Goal: Task Accomplishment & Management: Use online tool/utility

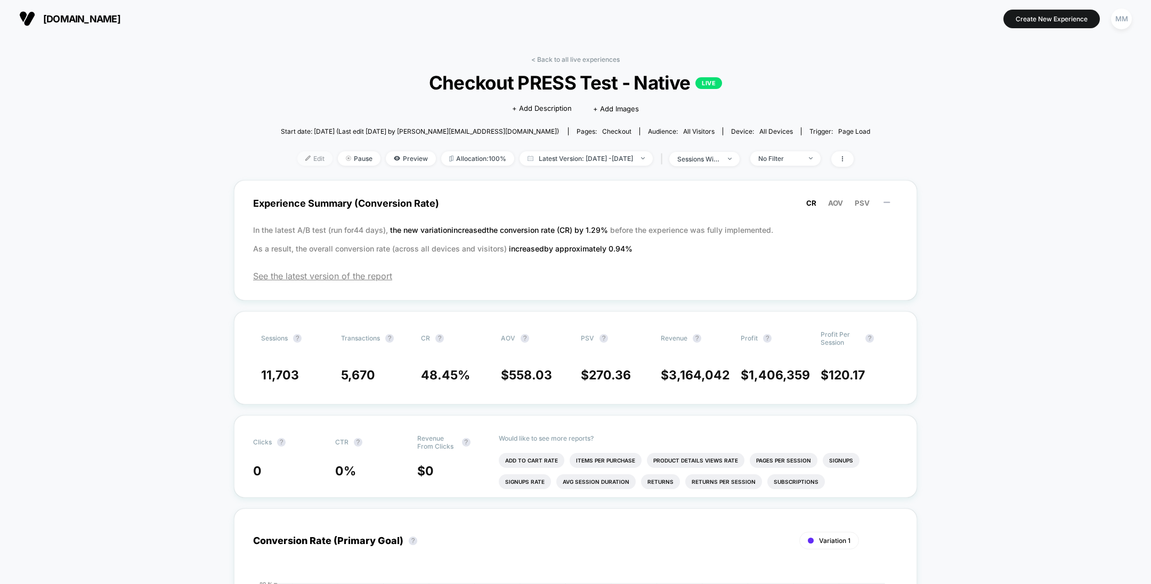
click at [308, 160] on span "Edit" at bounding box center [314, 158] width 35 height 14
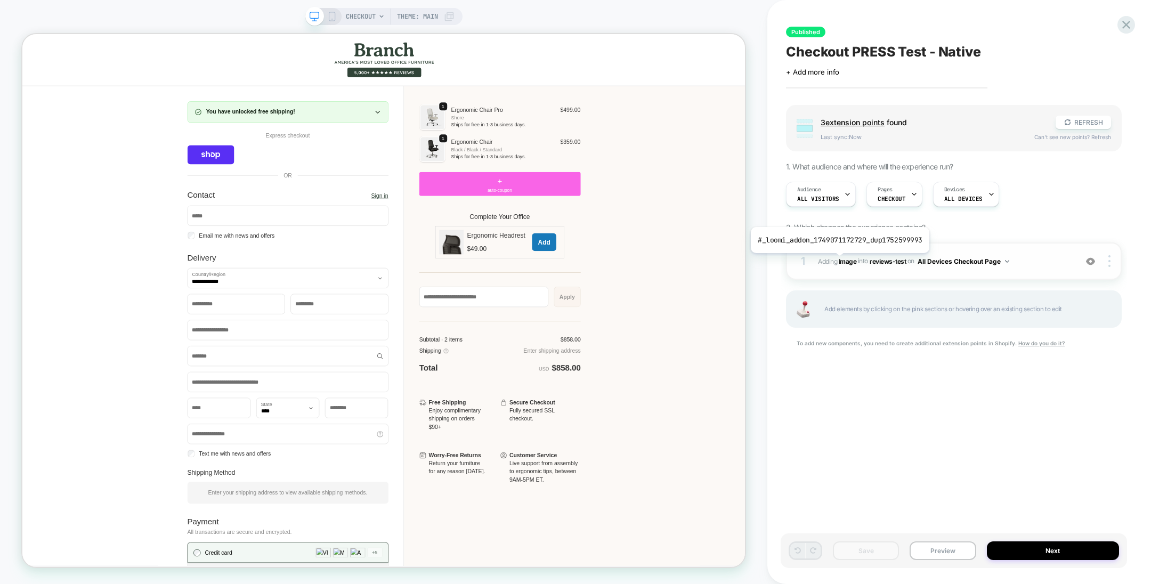
click at [838, 261] on span "Adding Image" at bounding box center [837, 261] width 38 height 8
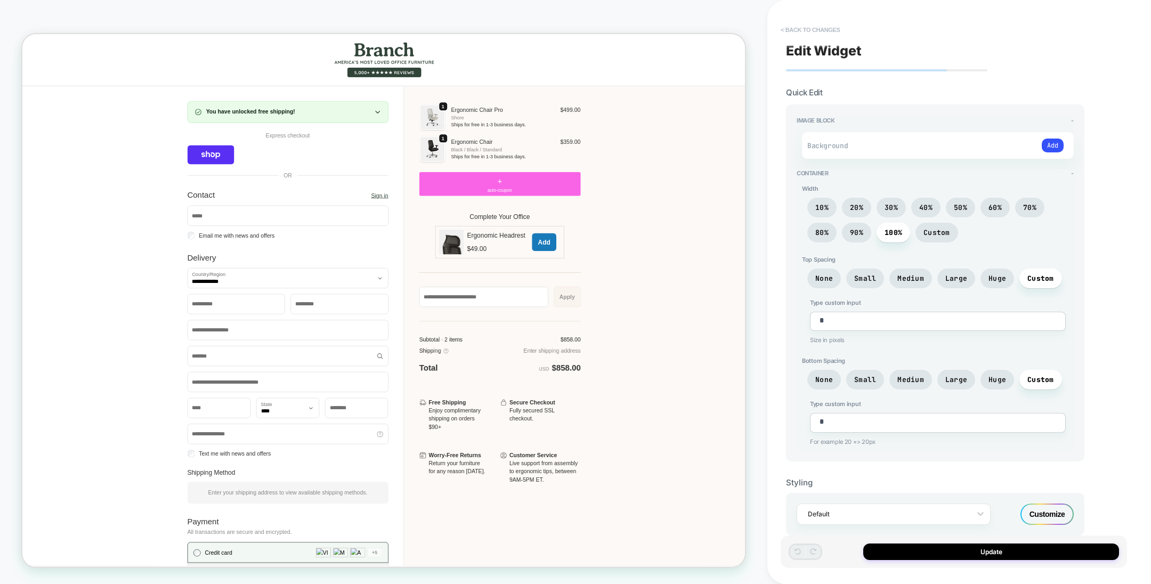
click at [819, 24] on button "< Back to changes" at bounding box center [811, 29] width 70 height 17
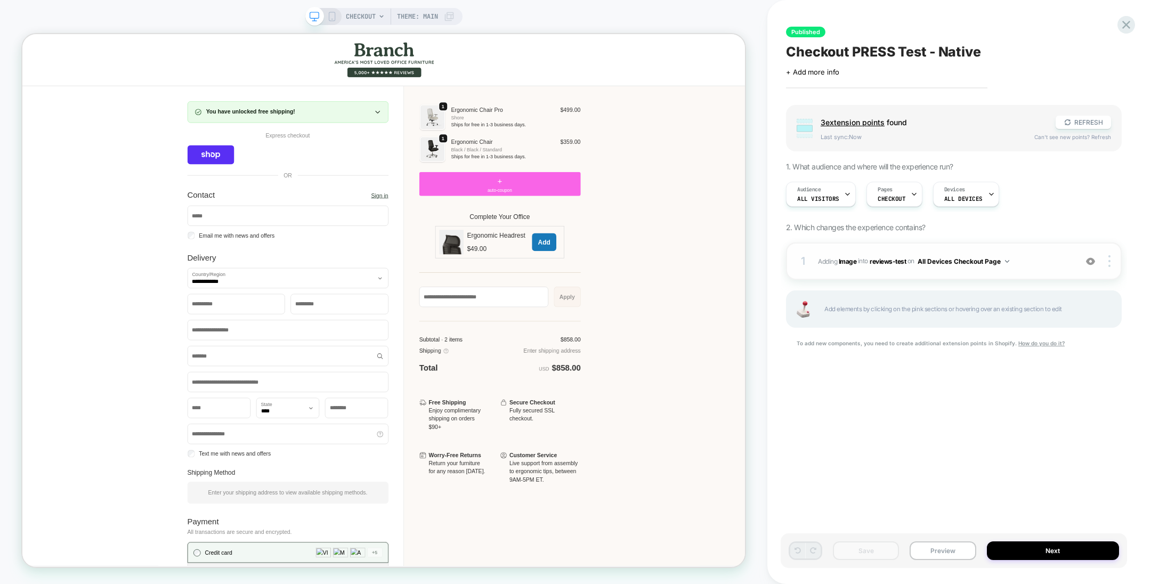
click at [1097, 257] on div at bounding box center [1091, 261] width 20 height 12
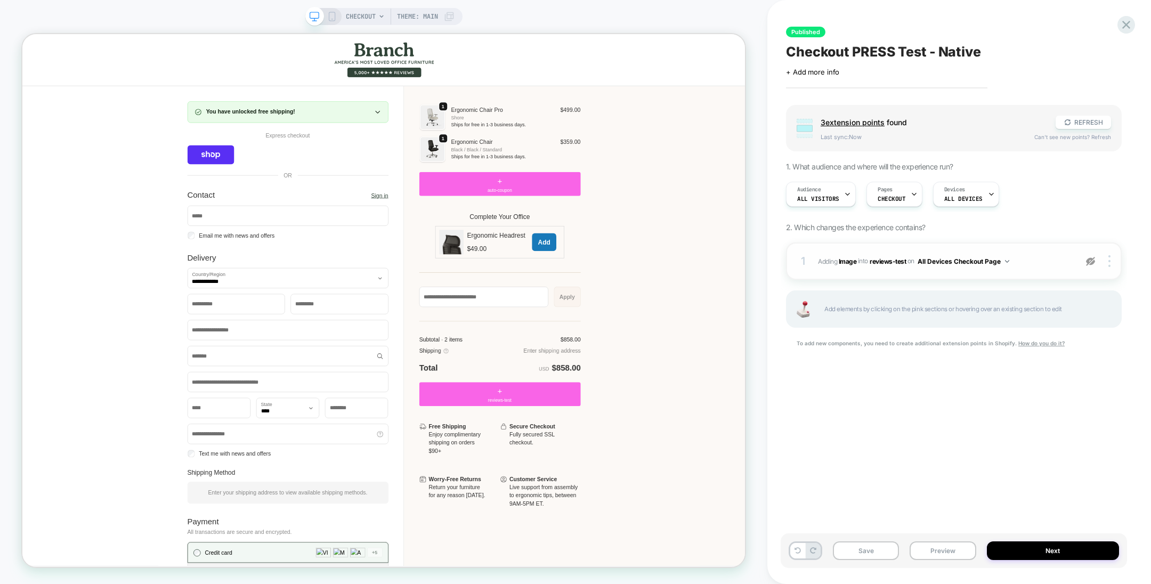
click at [1097, 257] on div at bounding box center [1091, 261] width 20 height 12
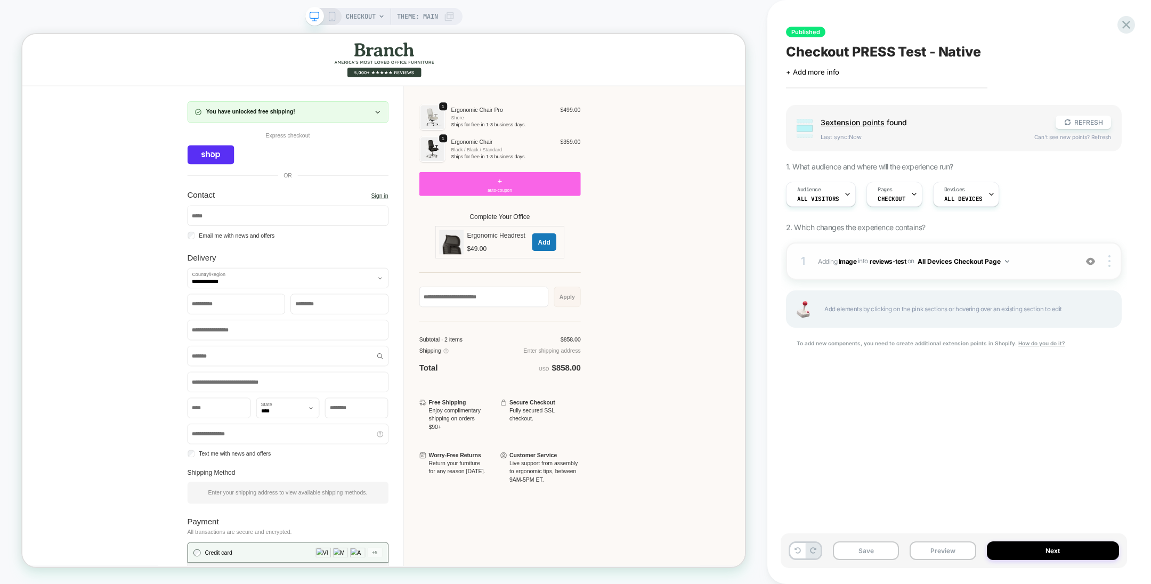
click at [1097, 257] on div at bounding box center [1091, 261] width 20 height 12
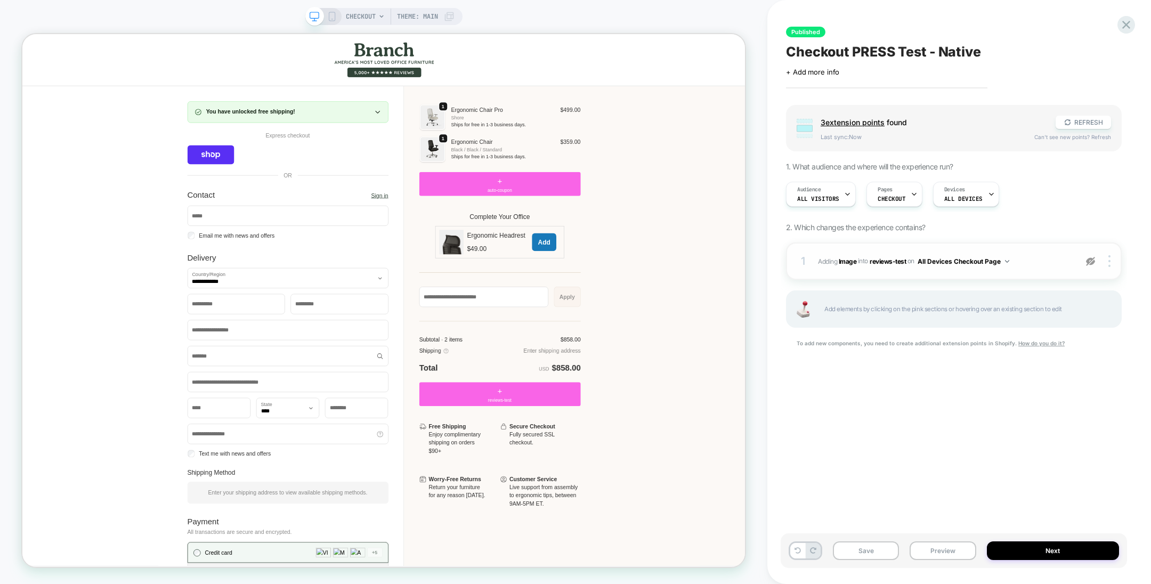
click at [1097, 257] on div at bounding box center [1091, 261] width 20 height 12
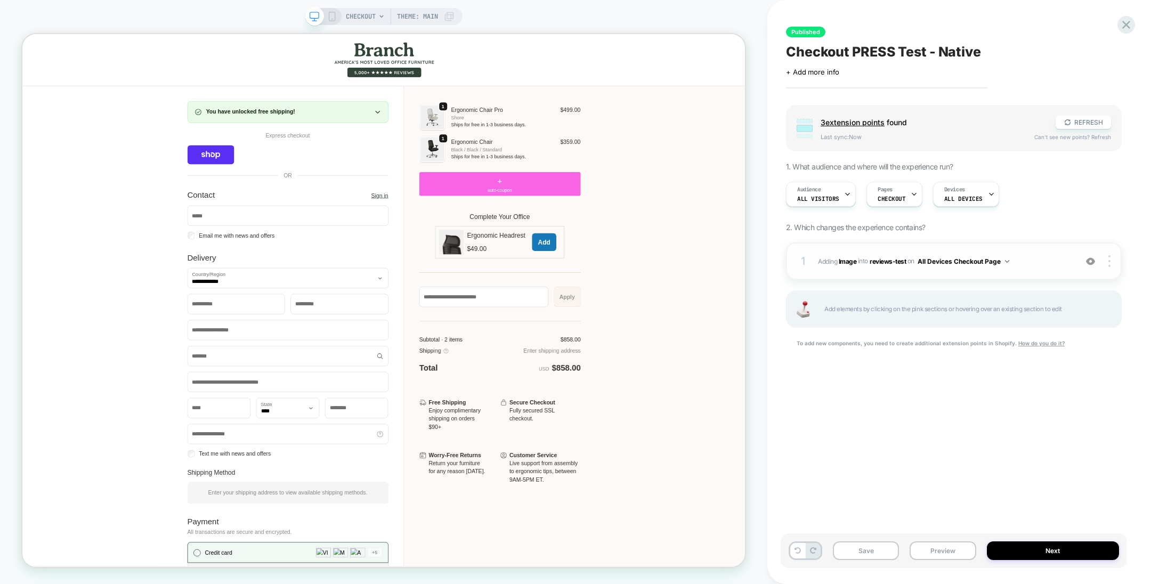
click at [1097, 257] on div at bounding box center [1091, 261] width 20 height 12
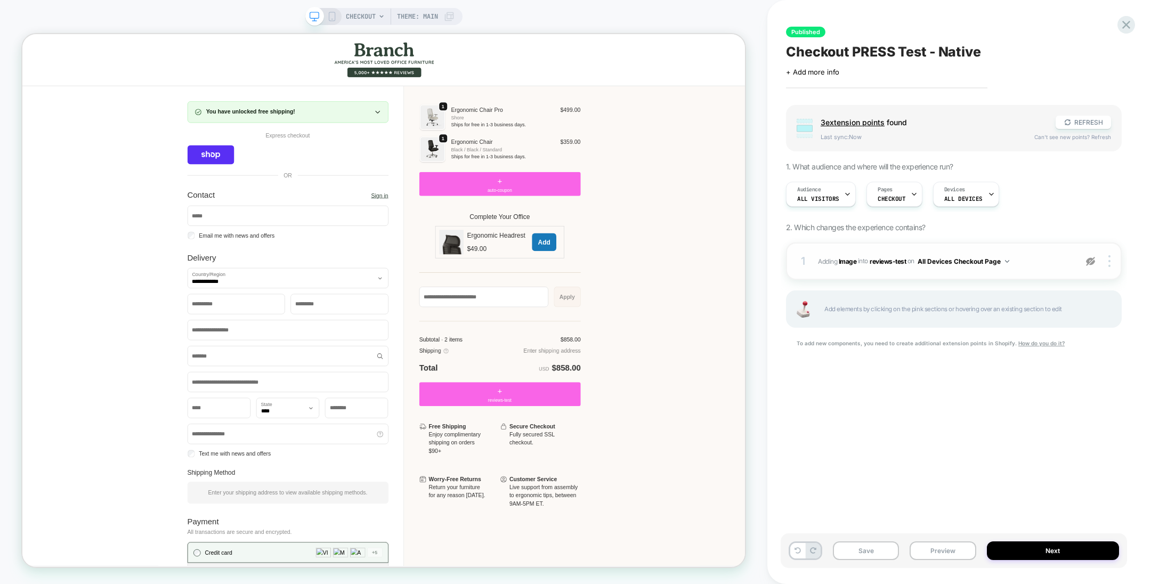
click at [1092, 261] on img at bounding box center [1090, 261] width 9 height 9
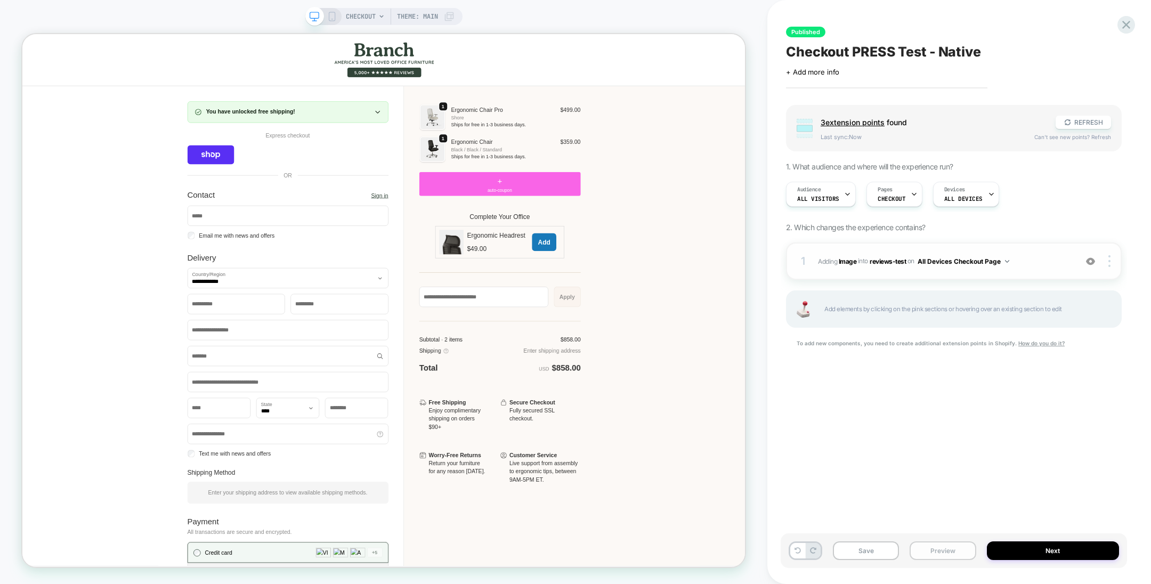
click at [951, 558] on button "Preview" at bounding box center [943, 551] width 66 height 19
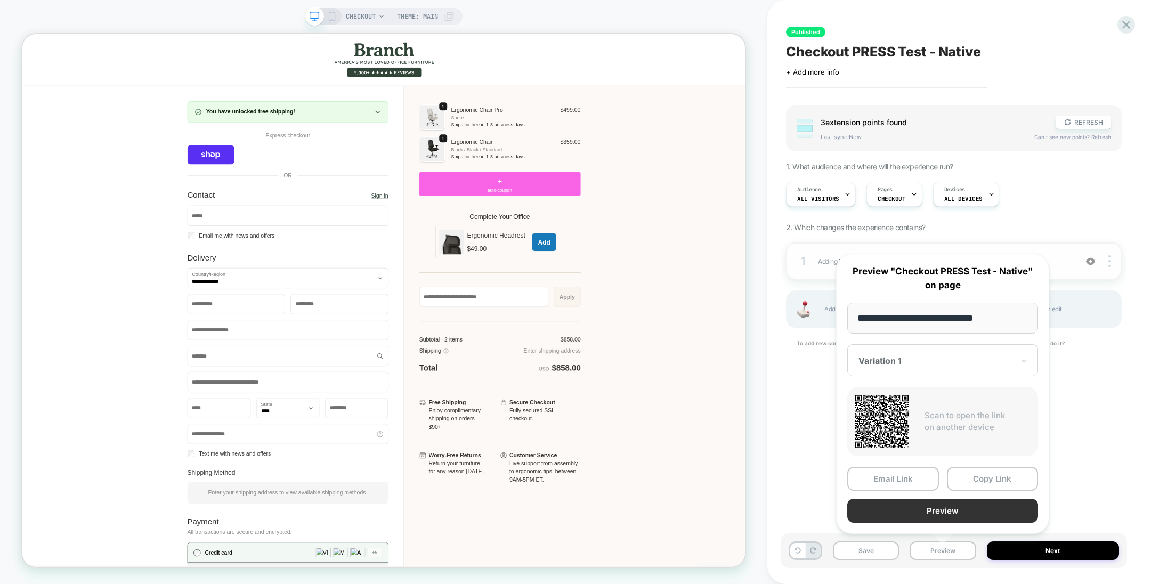
click at [939, 505] on button "Preview" at bounding box center [943, 511] width 191 height 24
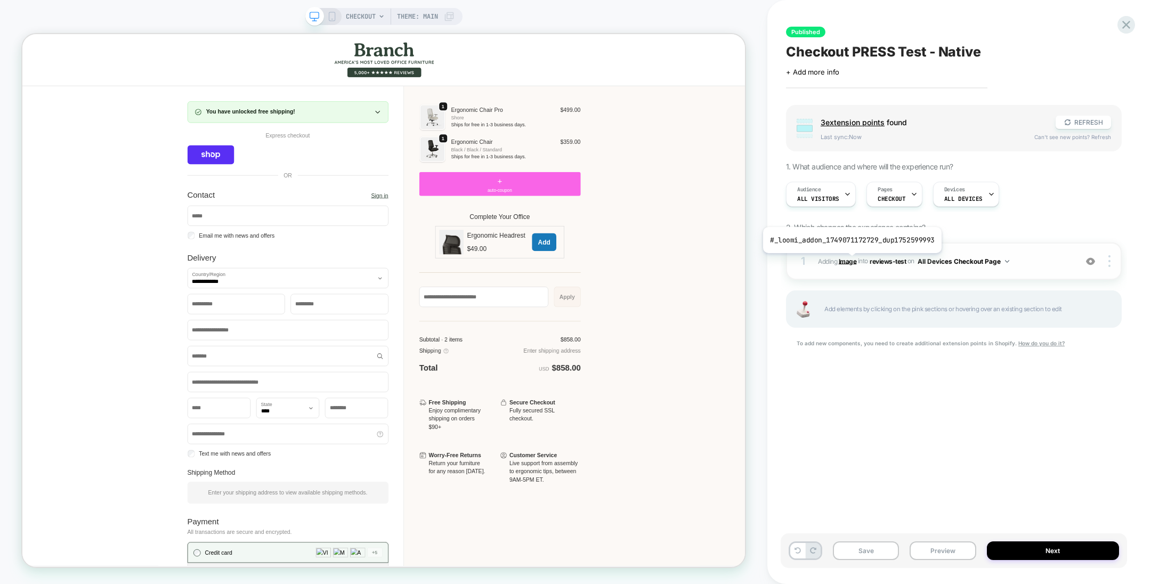
click at [850, 261] on b "Image" at bounding box center [848, 261] width 18 height 8
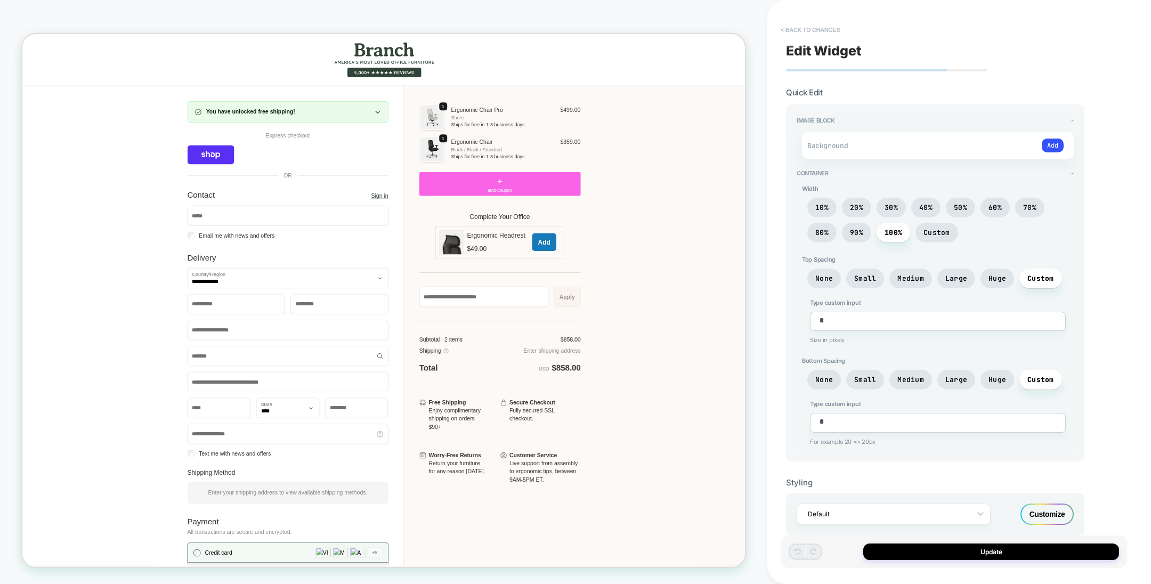
click at [825, 33] on button "< Back to changes" at bounding box center [811, 29] width 70 height 17
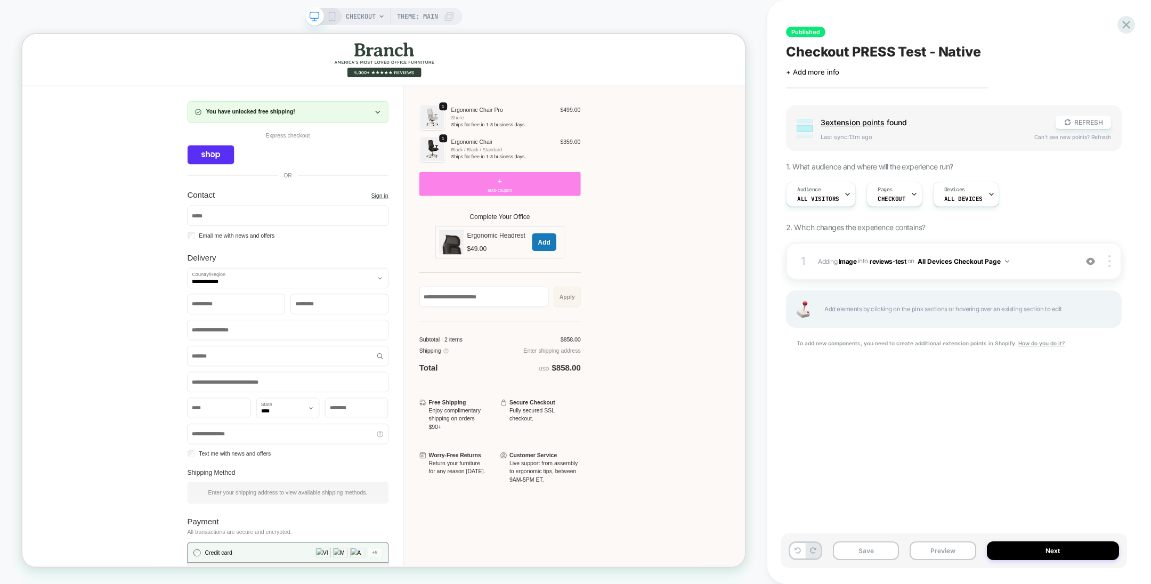
click at [737, 232] on div "+ auto-coupon" at bounding box center [659, 234] width 215 height 32
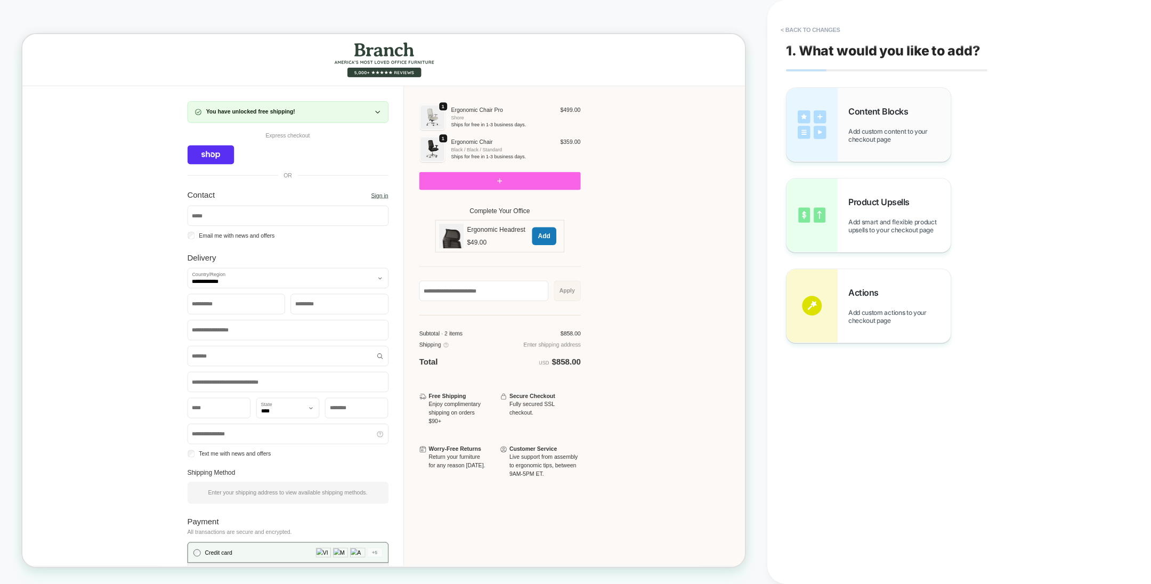
click at [841, 131] on div "Content Blocks Add custom content to your checkout page" at bounding box center [869, 125] width 164 height 74
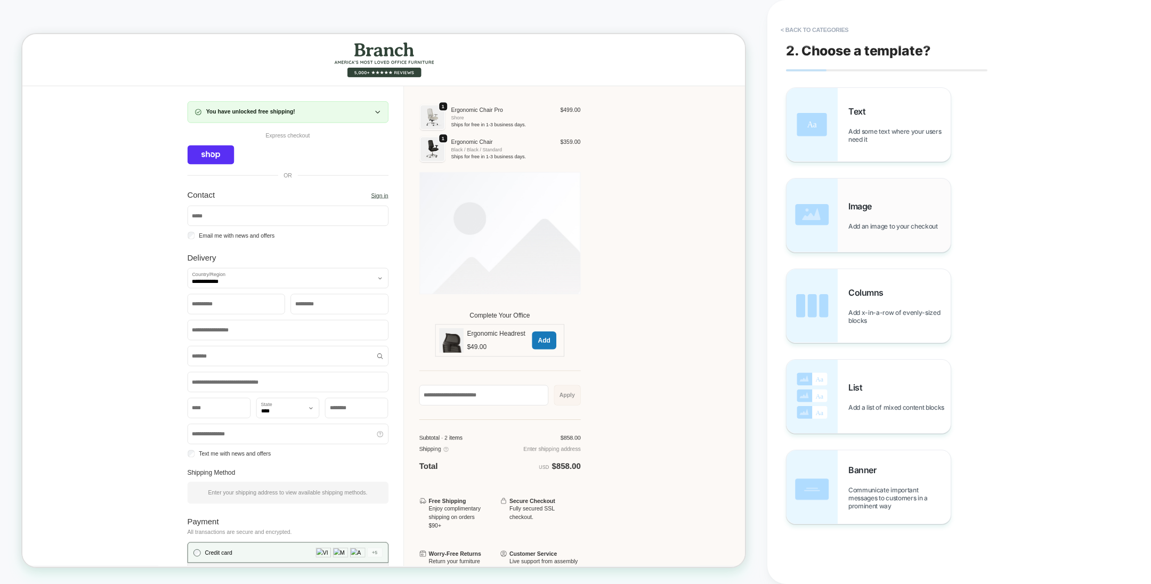
click at [904, 221] on div "Image Add an image to your checkout" at bounding box center [900, 215] width 102 height 29
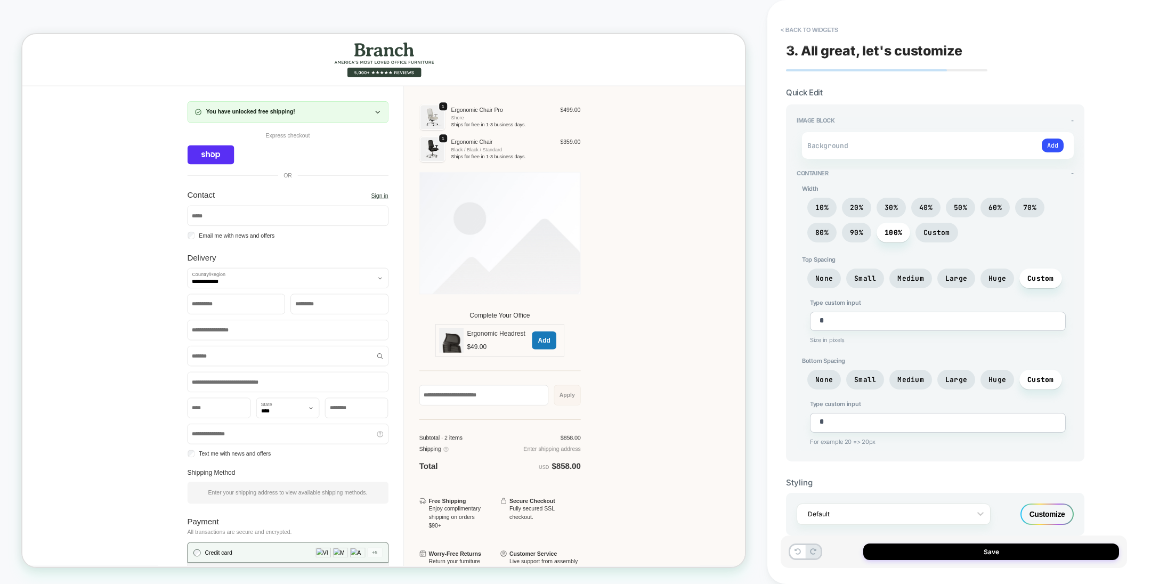
scroll to position [1, 0]
click at [804, 31] on button "< Back to widgets" at bounding box center [810, 29] width 68 height 17
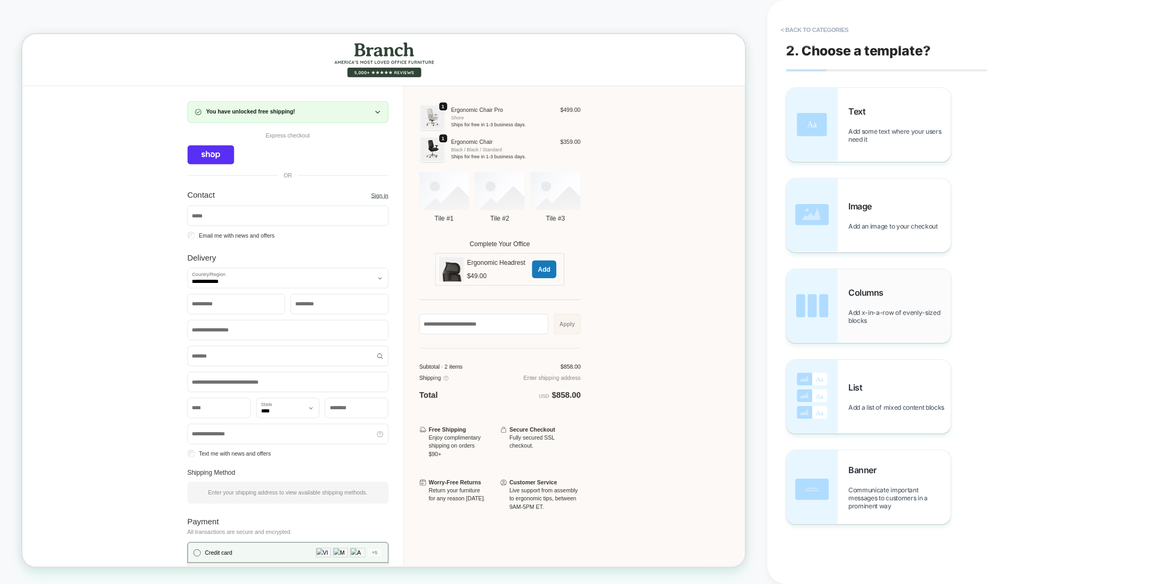
click at [865, 316] on span "Add x-in-a-row of evenly-sized blocks" at bounding box center [900, 317] width 102 height 16
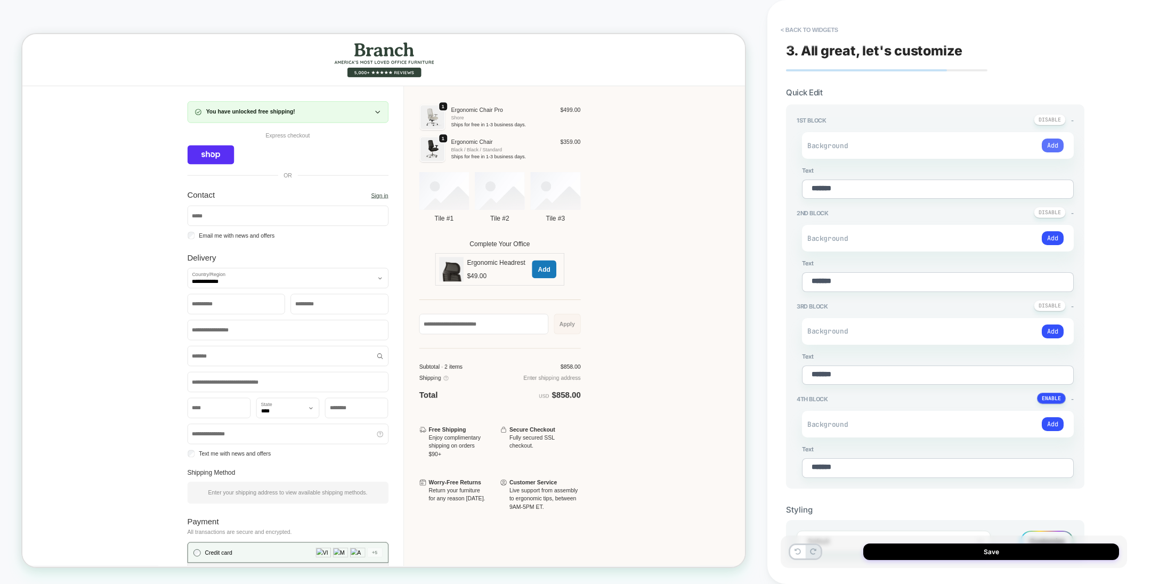
click at [1051, 139] on button "Add" at bounding box center [1053, 146] width 22 height 14
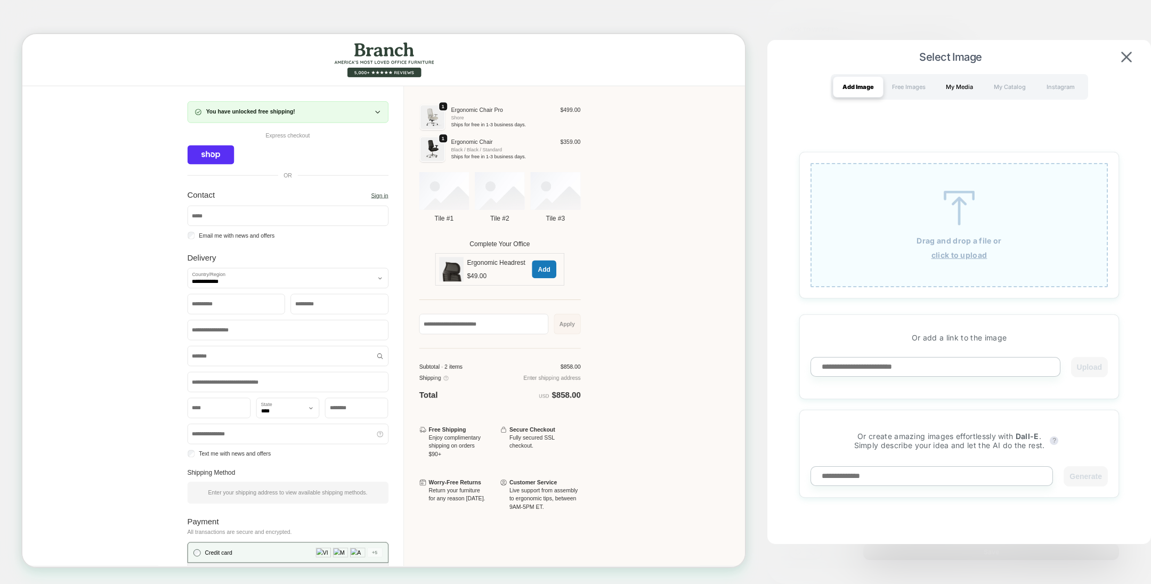
click at [947, 92] on div "My Media" at bounding box center [960, 86] width 51 height 21
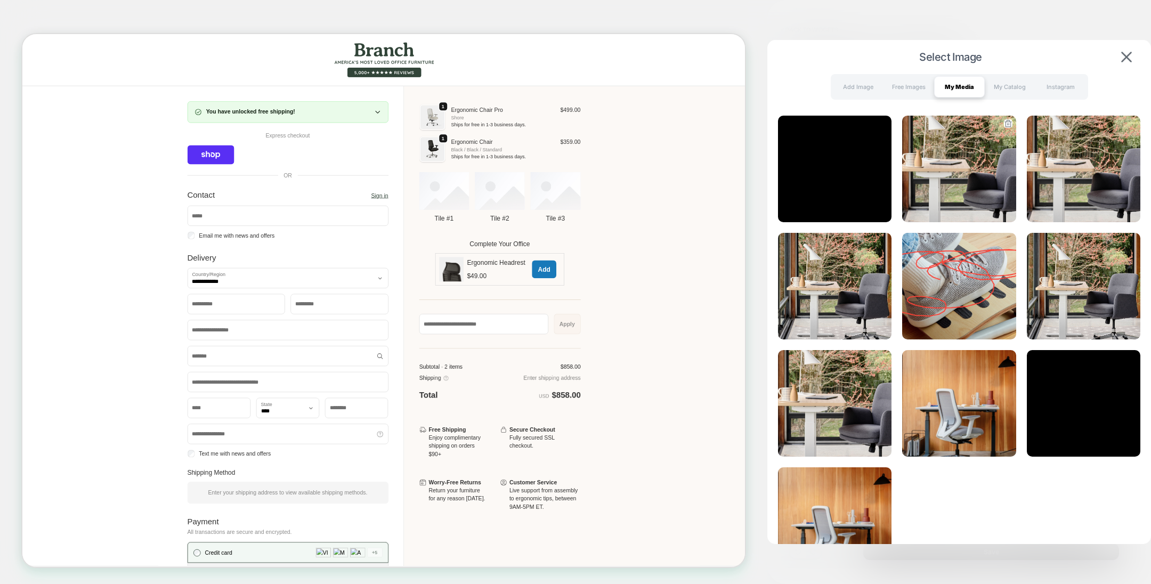
click at [935, 180] on img at bounding box center [960, 169] width 114 height 107
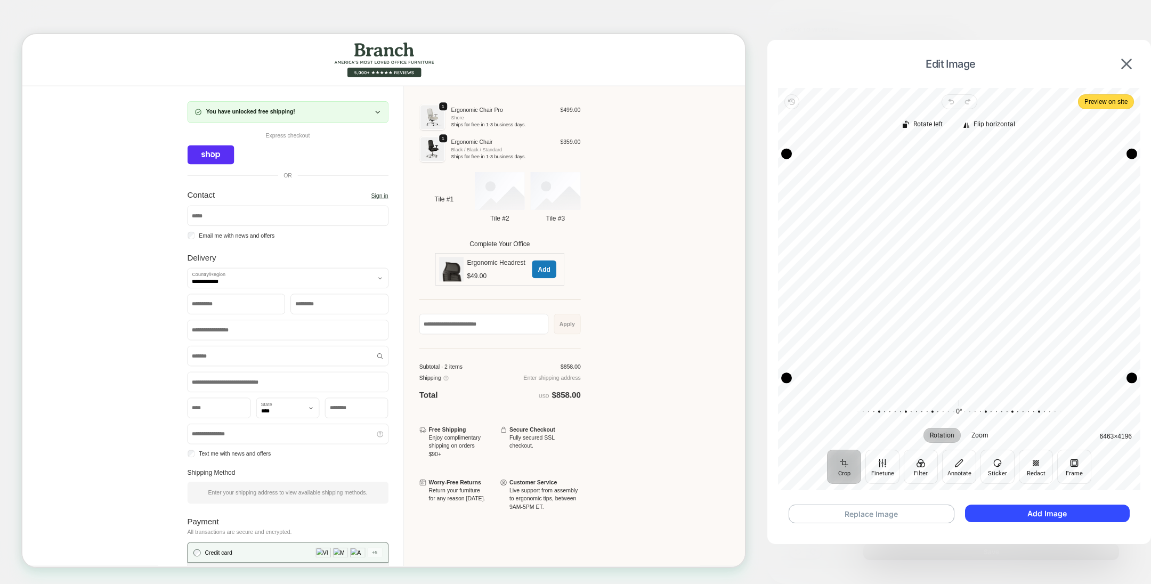
type textarea "*"
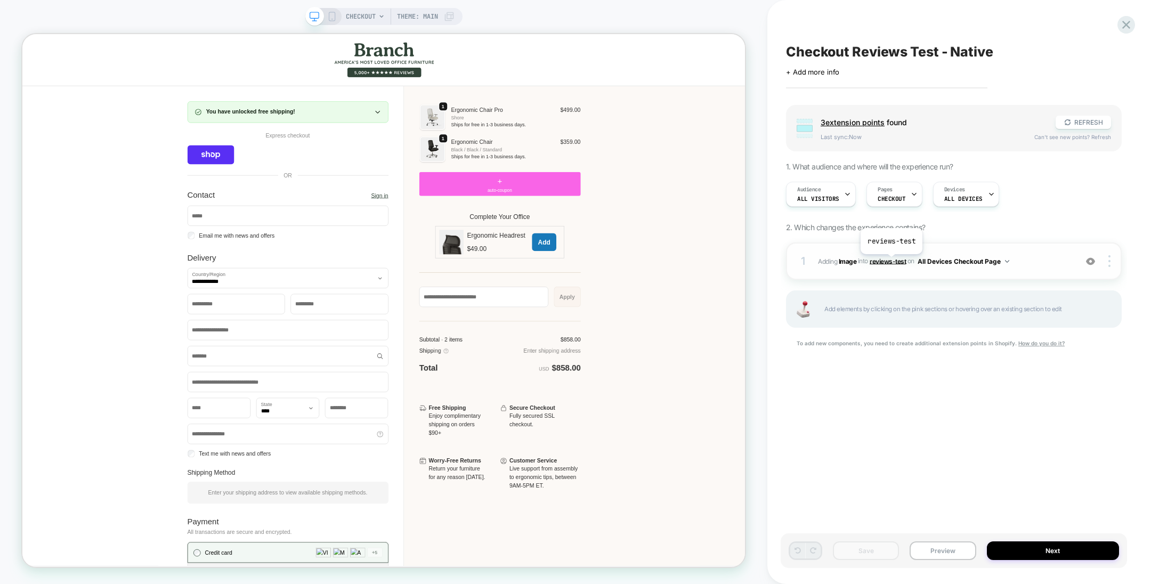
click at [891, 262] on span "reviews-test" at bounding box center [888, 261] width 36 height 8
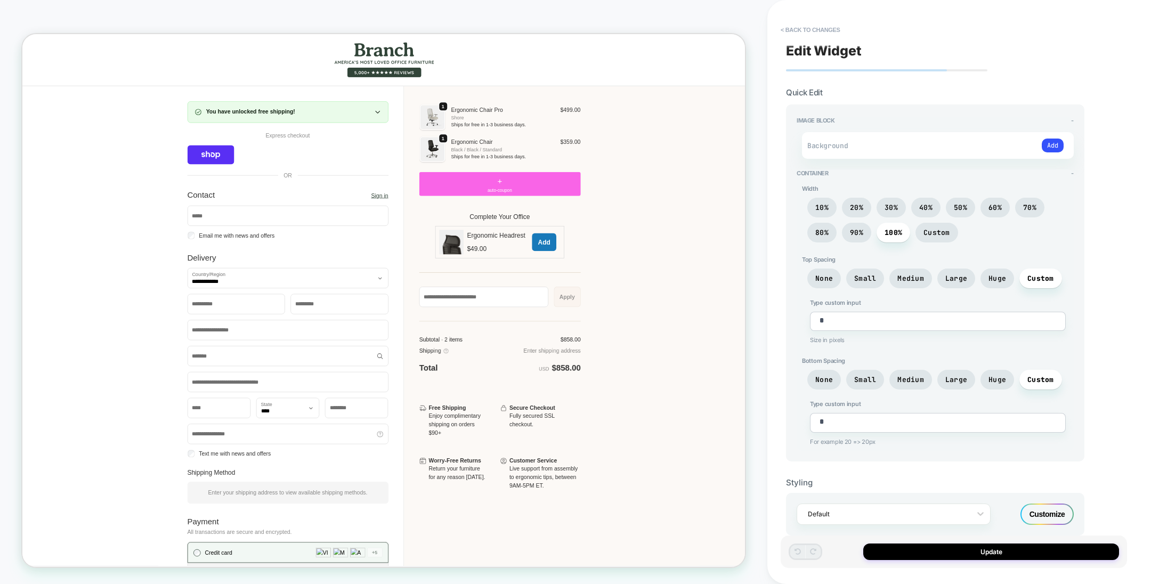
scroll to position [1, 0]
click at [822, 29] on button "< Back to changes" at bounding box center [811, 29] width 70 height 17
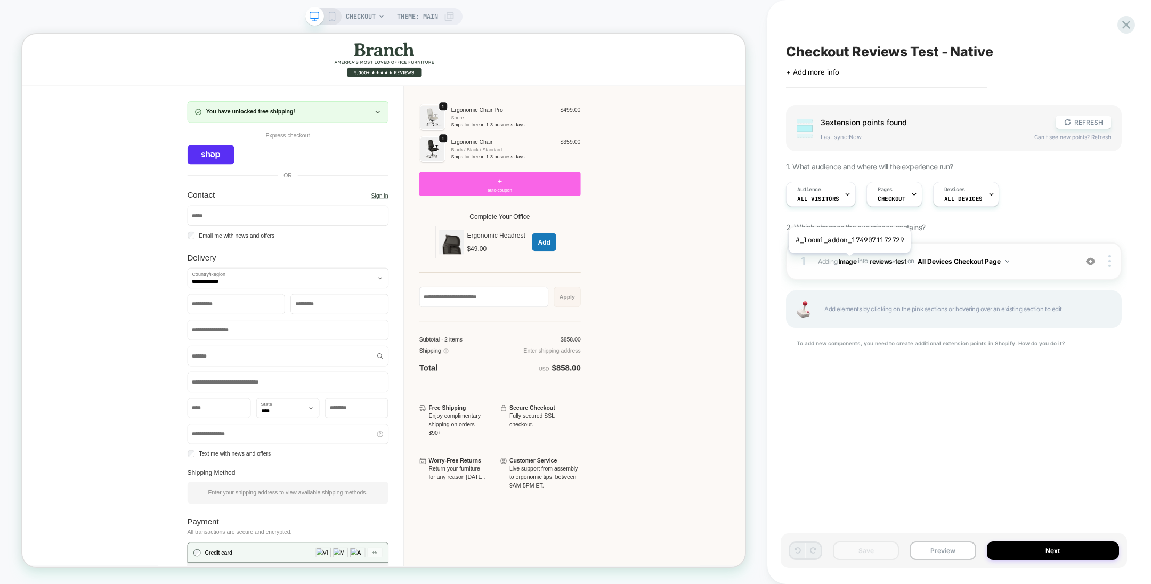
click at [849, 261] on b "Image" at bounding box center [848, 261] width 18 height 8
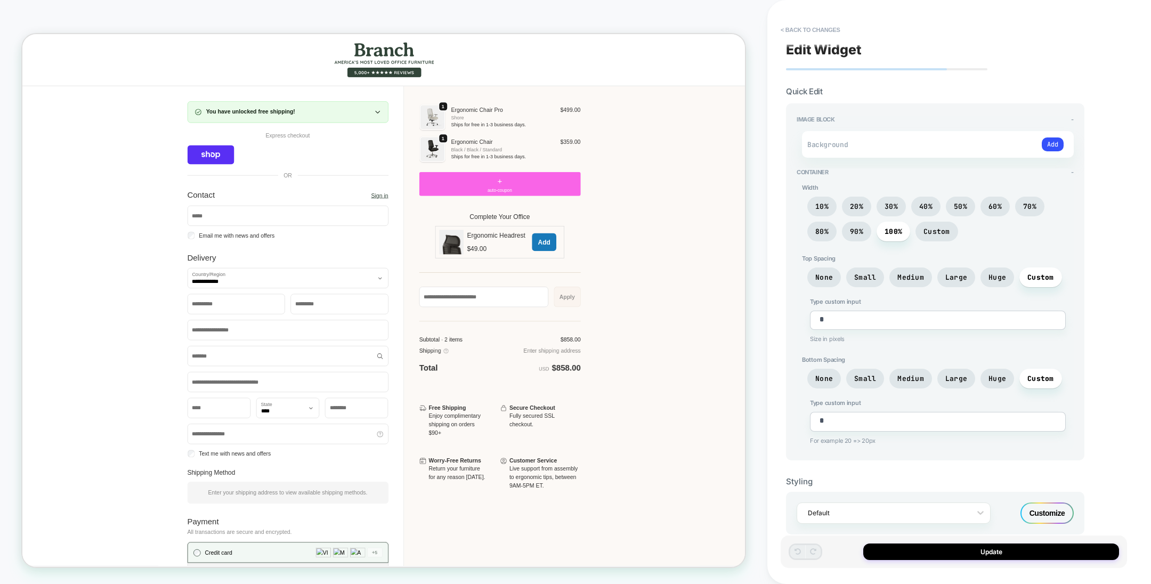
scroll to position [0, 0]
click at [819, 25] on button "< Back to changes" at bounding box center [811, 29] width 70 height 17
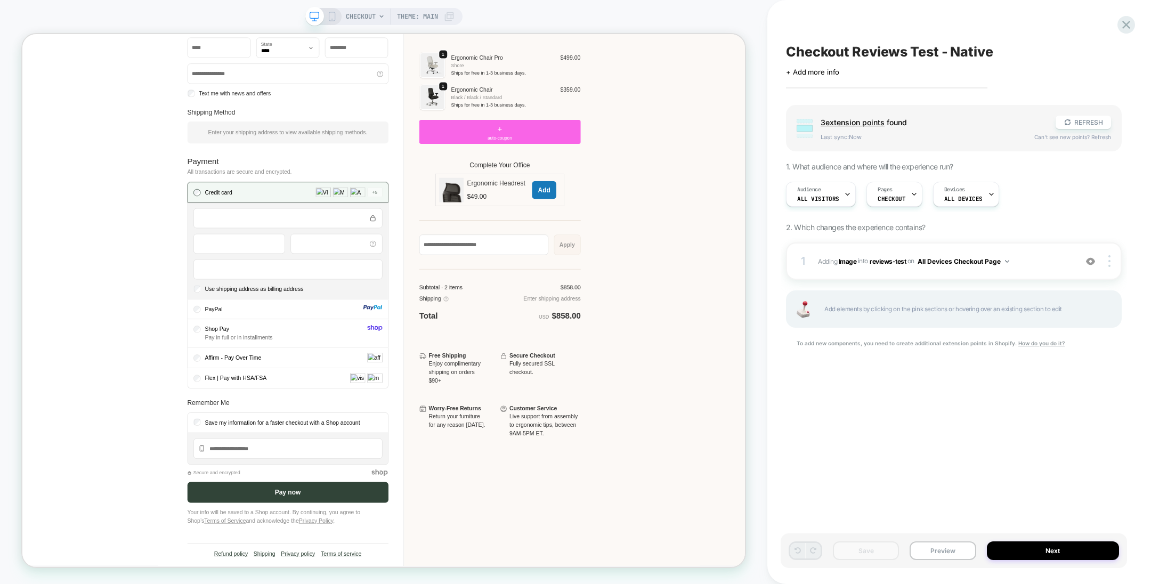
scroll to position [484, 0]
click at [894, 259] on span "reviews-test" at bounding box center [888, 261] width 36 height 8
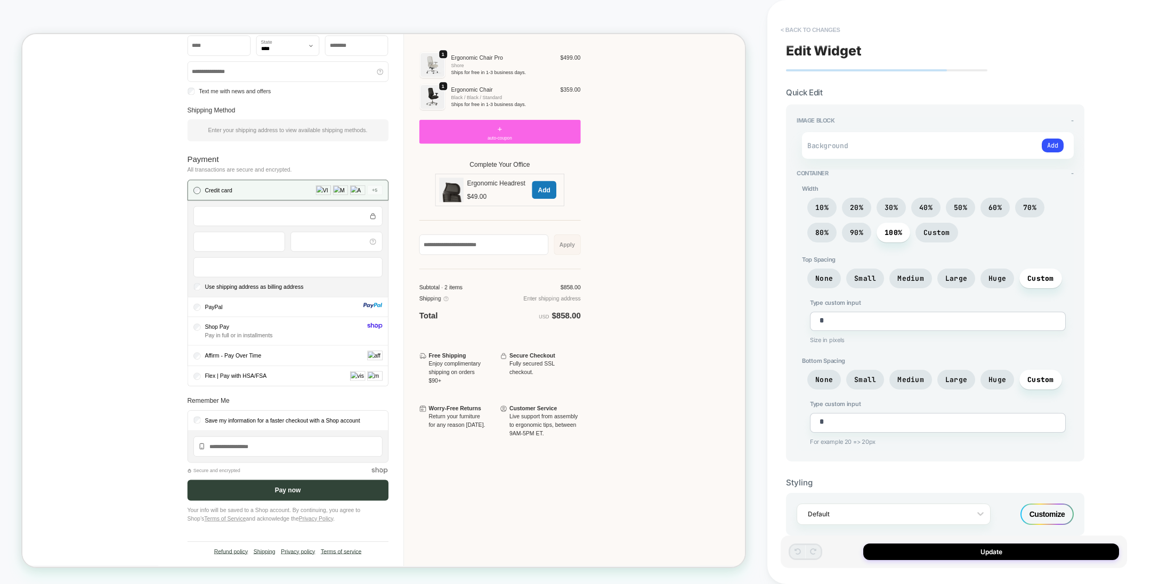
click at [817, 30] on button "< Back to changes" at bounding box center [811, 29] width 70 height 17
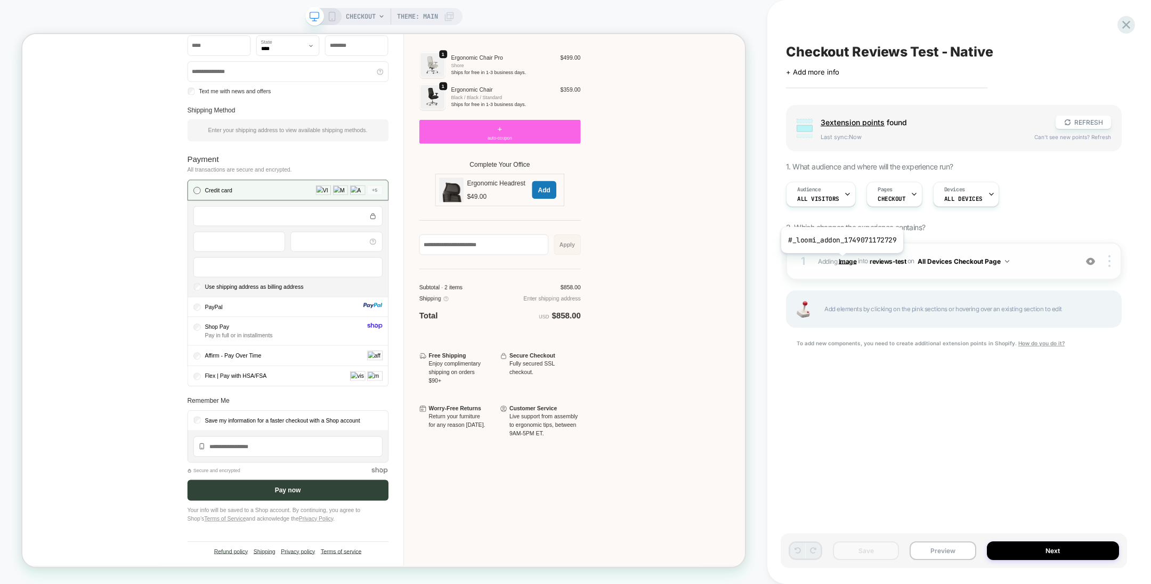
click at [841, 261] on b "Image" at bounding box center [848, 261] width 18 height 8
type textarea "*"
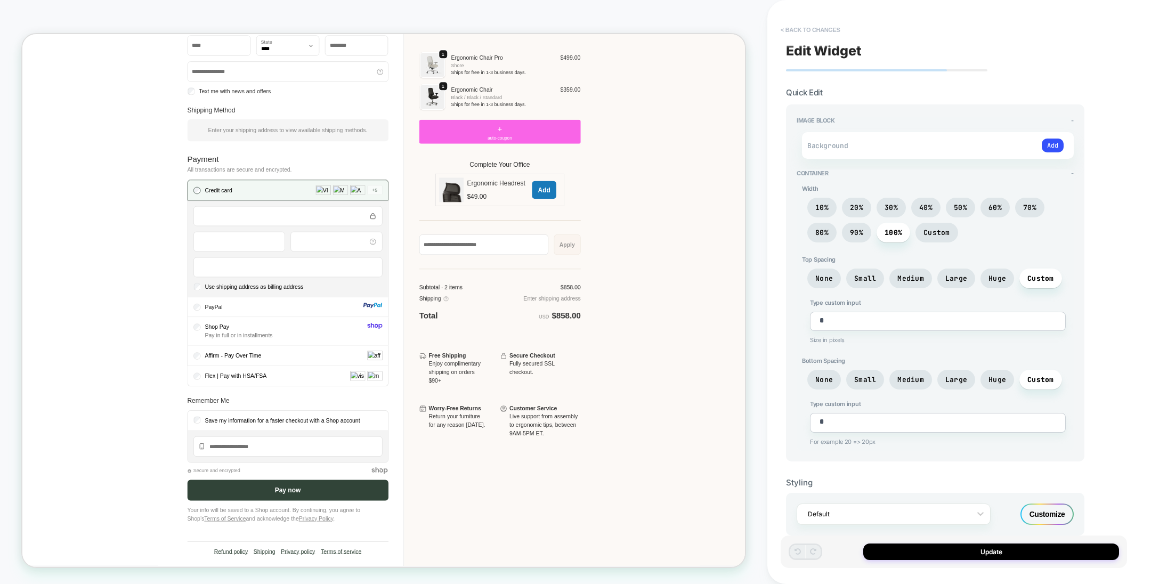
click at [810, 31] on button "< Back to changes" at bounding box center [811, 29] width 70 height 17
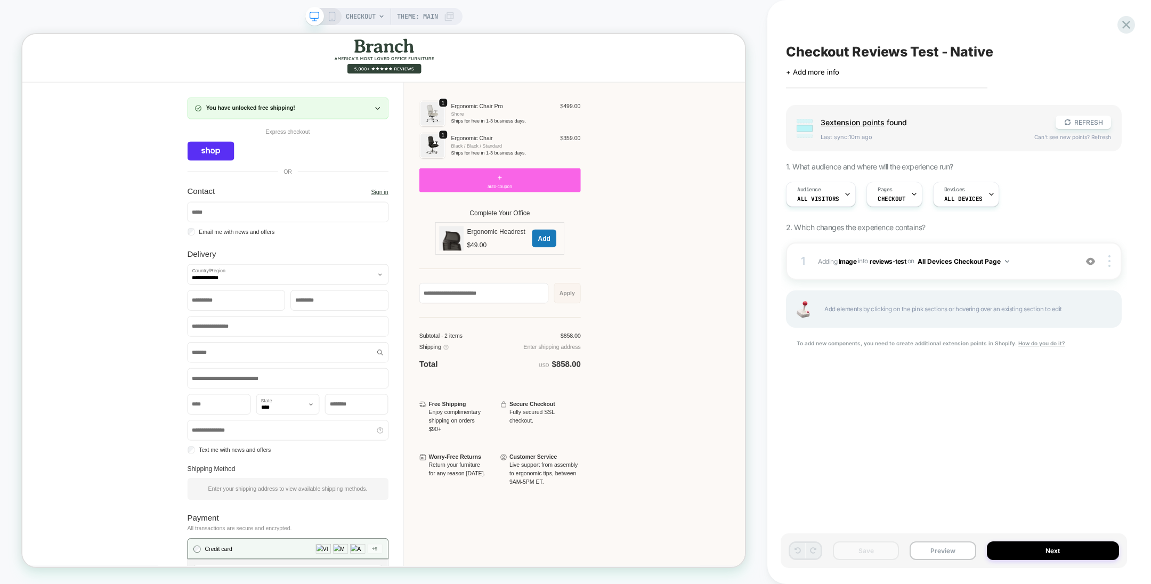
scroll to position [0, 0]
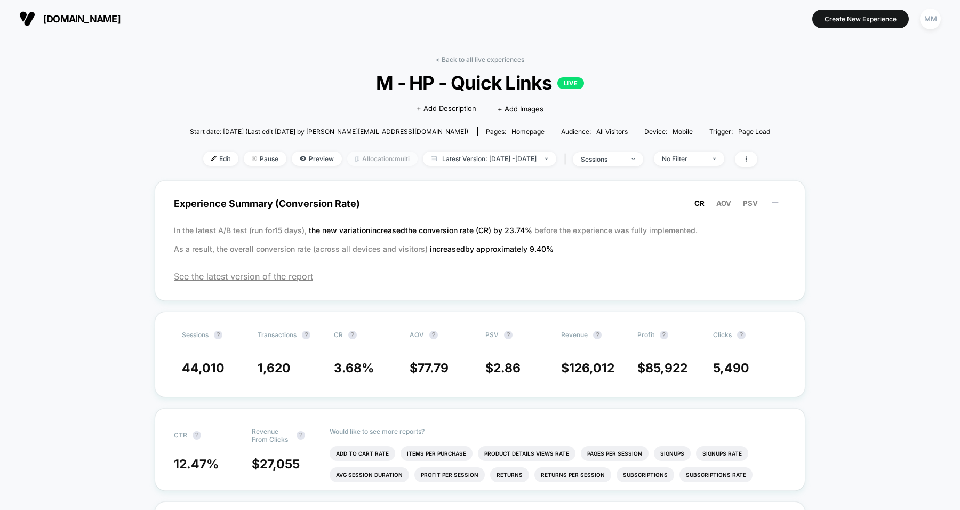
click at [378, 164] on span "Allocation: multi" at bounding box center [382, 158] width 70 height 14
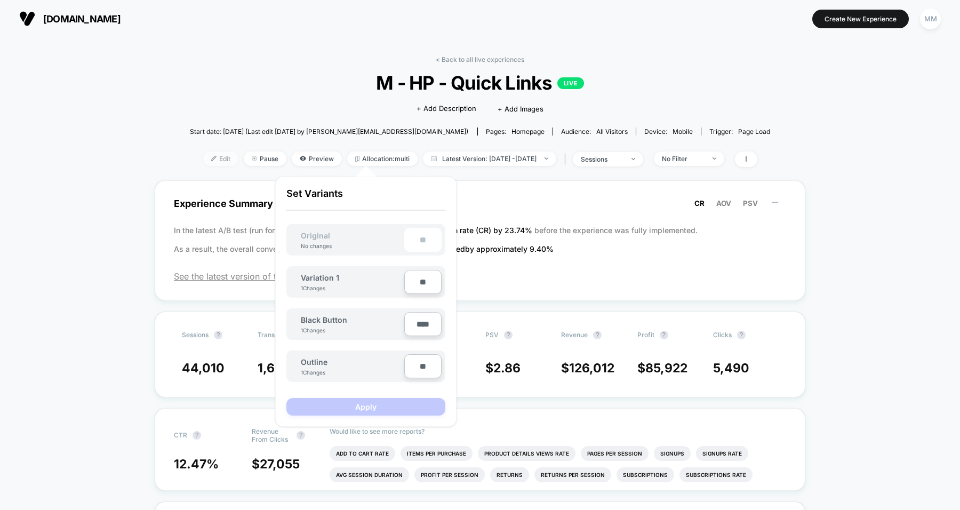
click at [204, 158] on span "Edit" at bounding box center [220, 158] width 35 height 14
